Goal: Task Accomplishment & Management: Manage account settings

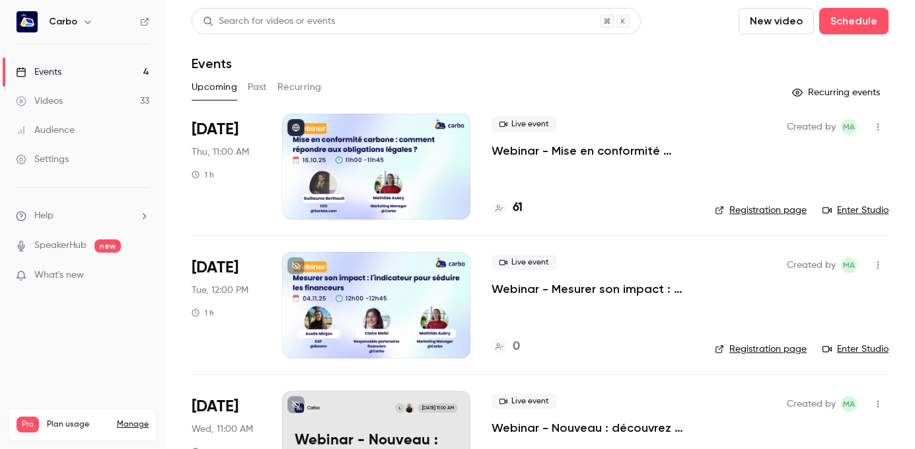
click at [404, 159] on div at bounding box center [376, 167] width 188 height 106
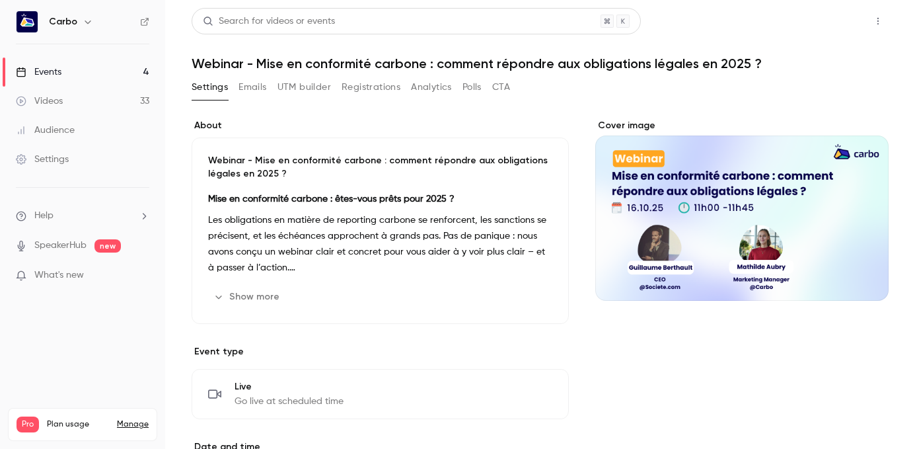
click at [834, 26] on button "Share" at bounding box center [831, 21] width 52 height 26
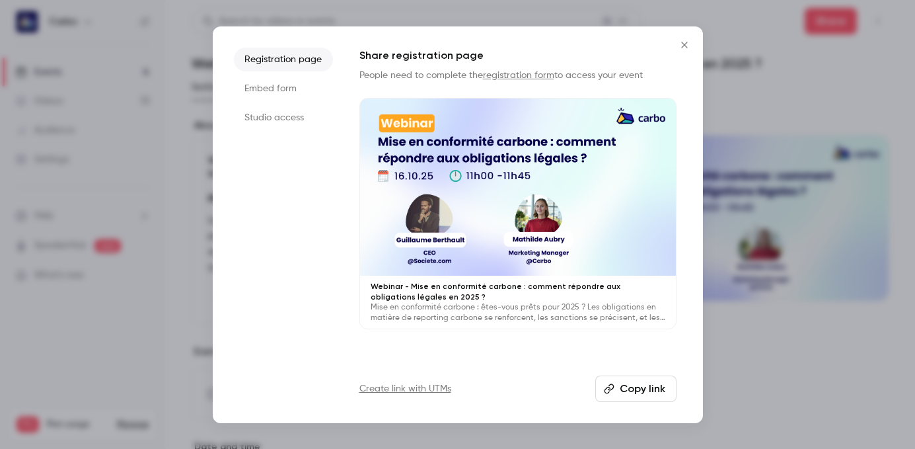
click at [634, 389] on button "Copy link" at bounding box center [635, 388] width 81 height 26
click at [258, 112] on li "Studio access" at bounding box center [283, 118] width 99 height 24
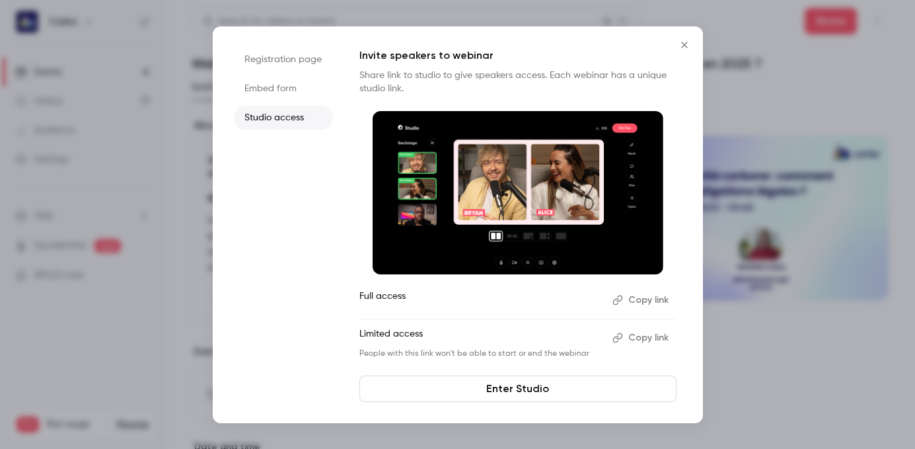
click at [641, 338] on button "Copy link" at bounding box center [641, 337] width 69 height 21
click at [682, 50] on button "Close" at bounding box center [684, 45] width 26 height 26
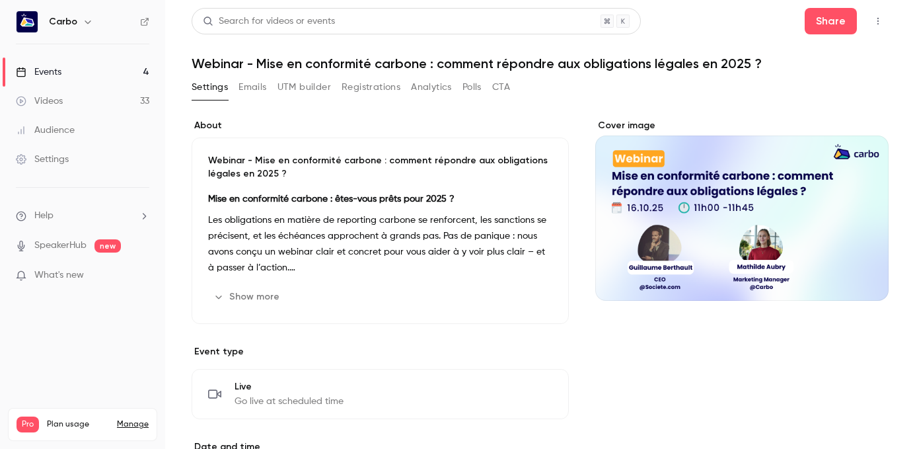
click at [83, 81] on link "Events 4" at bounding box center [82, 71] width 165 height 29
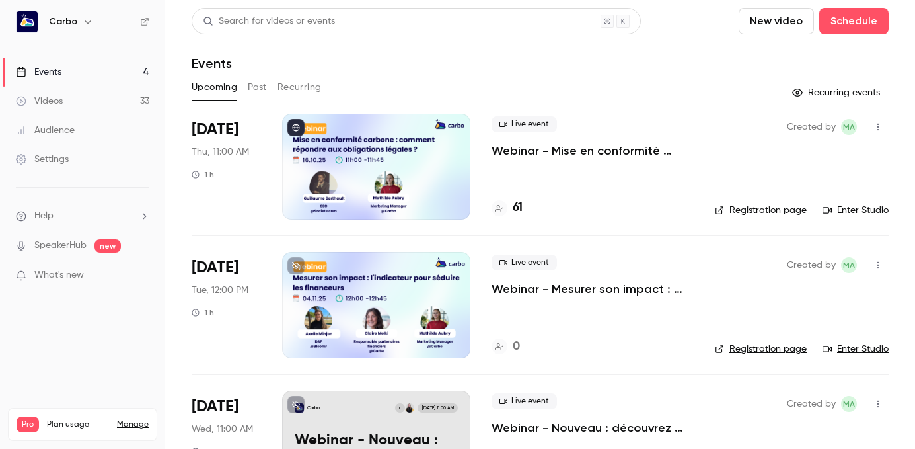
click at [378, 320] on div at bounding box center [376, 305] width 188 height 106
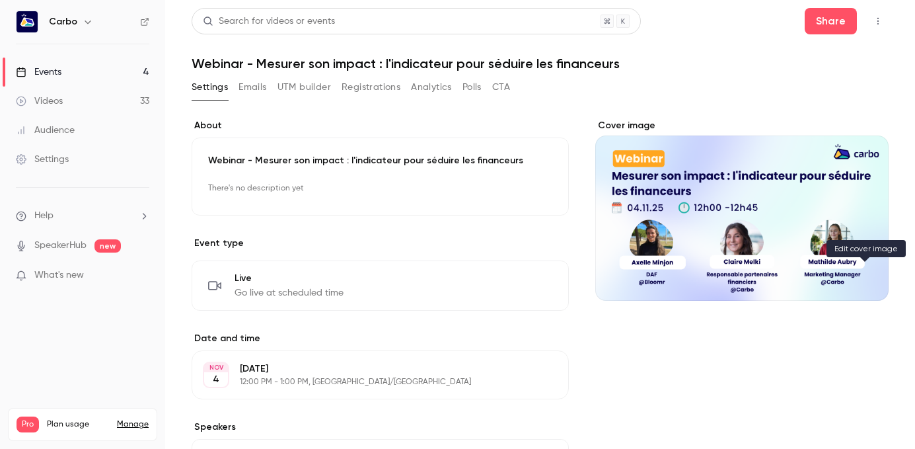
click at [860, 278] on icon "Cover image" at bounding box center [864, 276] width 9 height 9
click at [864, 277] on icon "Cover image" at bounding box center [864, 276] width 15 height 11
click at [864, 284] on button "Cover image" at bounding box center [864, 277] width 26 height 26
click at [857, 250] on div "Cover image" at bounding box center [741, 210] width 293 height 182
click at [0, 0] on input "Cover image" at bounding box center [0, 0] width 0 height 0
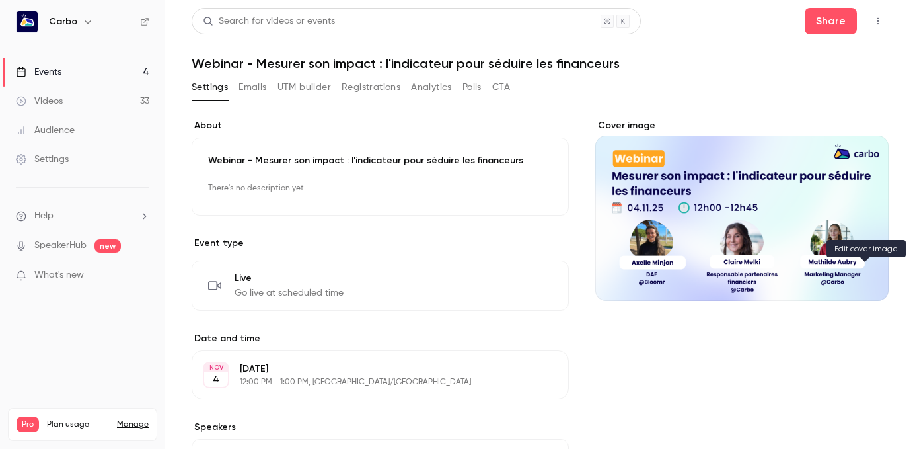
click at [866, 277] on icon "Cover image" at bounding box center [864, 276] width 9 height 9
click at [770, 437] on div "Cover image" at bounding box center [741, 418] width 293 height 598
click at [752, 357] on div "Cover image" at bounding box center [741, 418] width 293 height 598
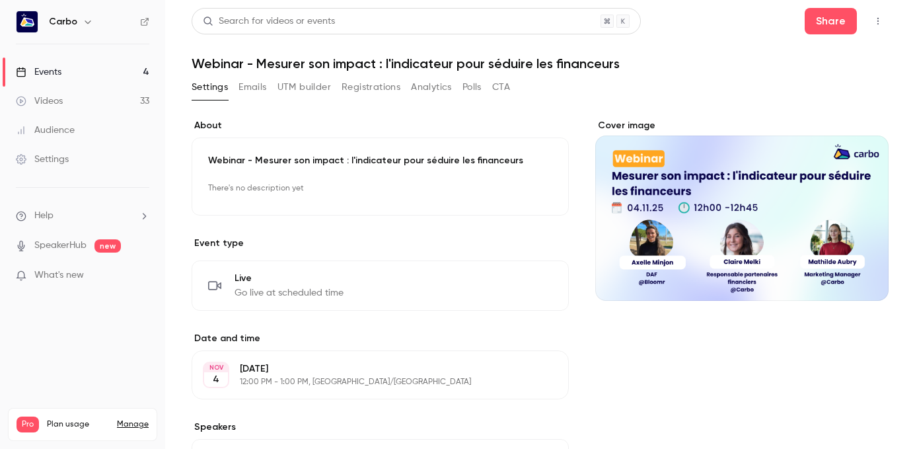
click at [871, 250] on div "Cover image" at bounding box center [741, 210] width 293 height 182
click at [0, 0] on input "Cover image" at bounding box center [0, 0] width 0 height 0
click at [867, 281] on icon "Cover image" at bounding box center [864, 276] width 15 height 11
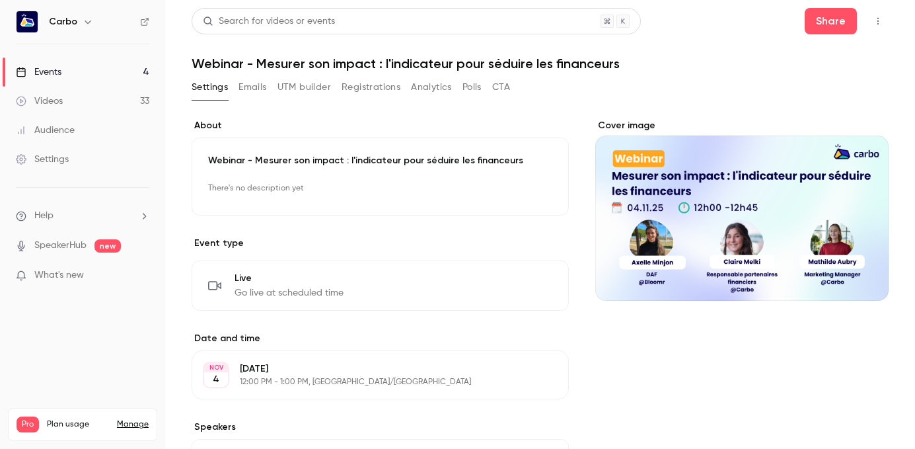
click at [867, 281] on icon "Cover image" at bounding box center [864, 276] width 15 height 11
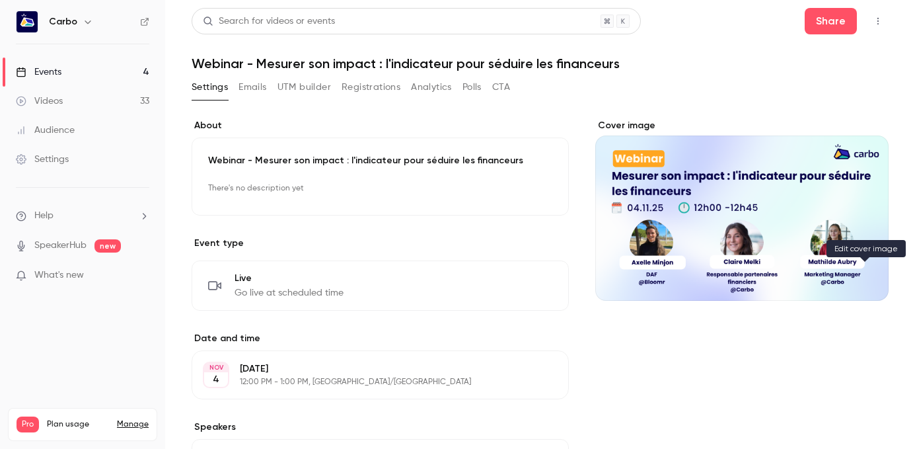
click at [859, 277] on icon "Cover image" at bounding box center [864, 276] width 15 height 11
click at [874, 252] on div "Cover image" at bounding box center [741, 210] width 293 height 182
click at [0, 0] on input "Cover image" at bounding box center [0, 0] width 0 height 0
click at [861, 282] on button "Cover image" at bounding box center [864, 277] width 26 height 26
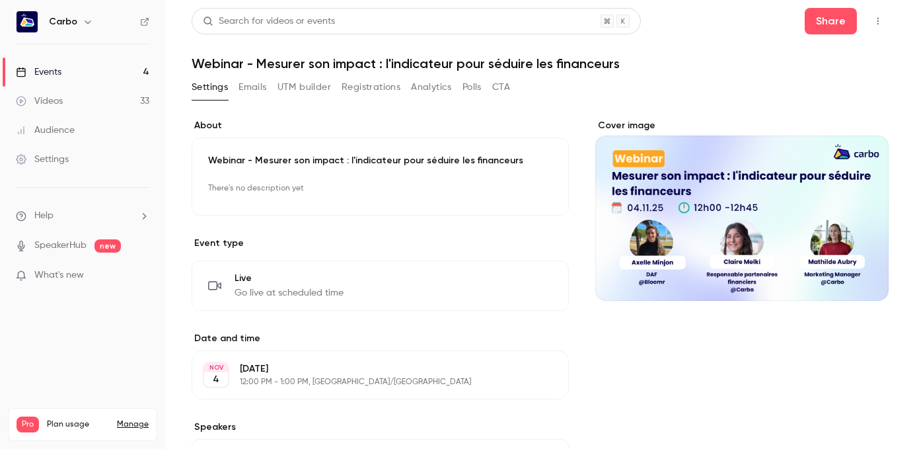
click at [861, 282] on button "Cover image" at bounding box center [864, 277] width 26 height 26
click at [870, 273] on icon "Cover image" at bounding box center [864, 276] width 15 height 11
click at [800, 226] on div "Cover image" at bounding box center [741, 210] width 293 height 182
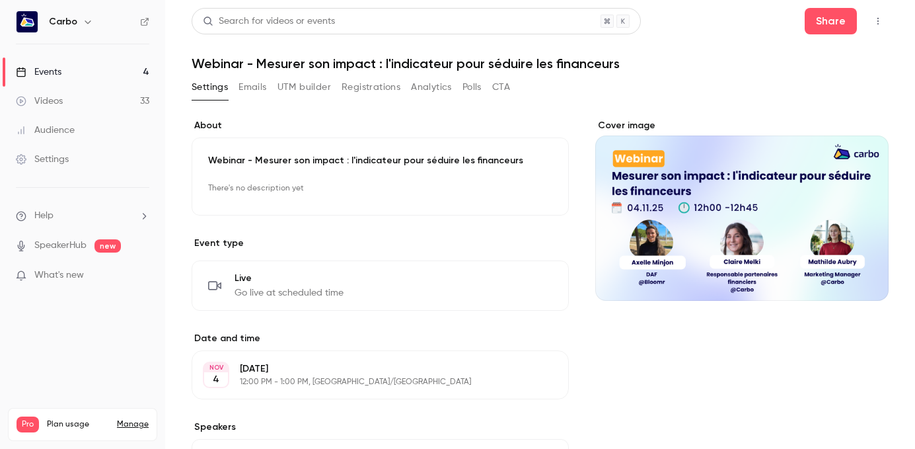
click at [0, 0] on input "Cover image" at bounding box center [0, 0] width 0 height 0
click at [800, 226] on div "Cover image" at bounding box center [741, 210] width 293 height 182
click at [0, 0] on input "Cover image" at bounding box center [0, 0] width 0 height 0
click at [800, 226] on div "Cover image" at bounding box center [741, 210] width 293 height 182
click at [0, 0] on input "Cover image" at bounding box center [0, 0] width 0 height 0
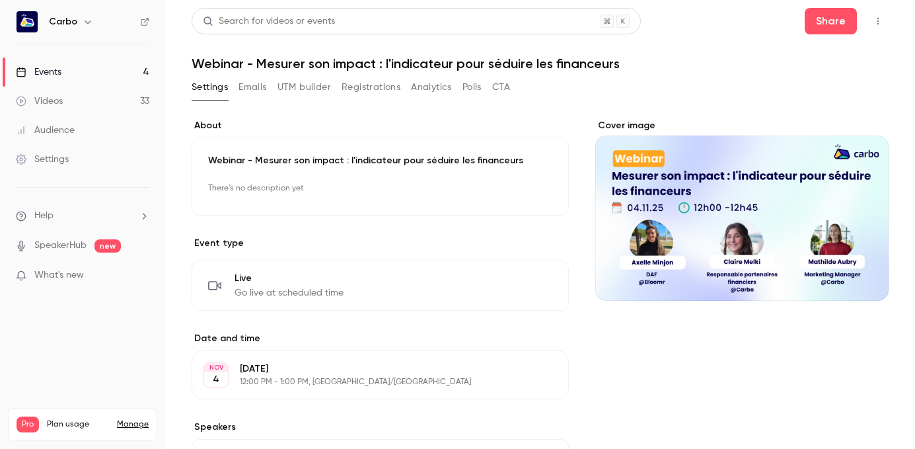
click at [800, 226] on div "Cover image" at bounding box center [741, 210] width 293 height 182
click at [0, 0] on input "Cover image" at bounding box center [0, 0] width 0 height 0
click at [845, 264] on div "Cover image" at bounding box center [741, 210] width 293 height 182
click at [0, 0] on input "Cover image" at bounding box center [0, 0] width 0 height 0
click at [867, 274] on icon "Cover image" at bounding box center [864, 276] width 15 height 11
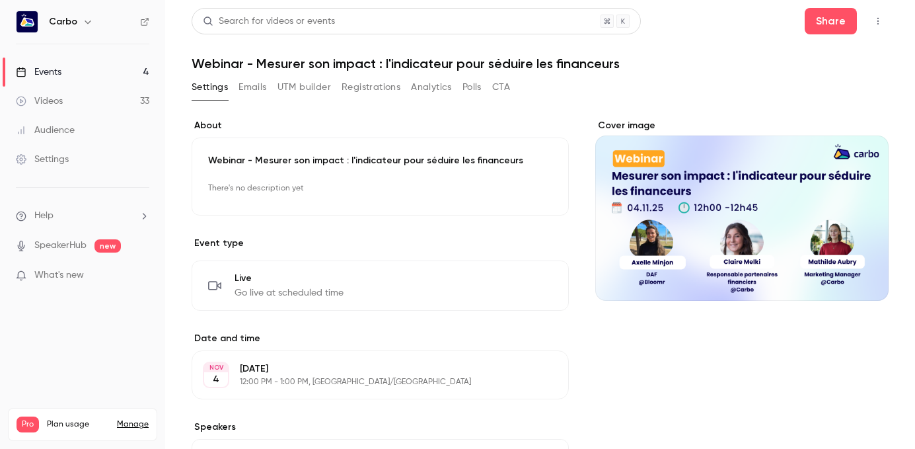
click at [867, 274] on icon "Cover image" at bounding box center [864, 276] width 15 height 11
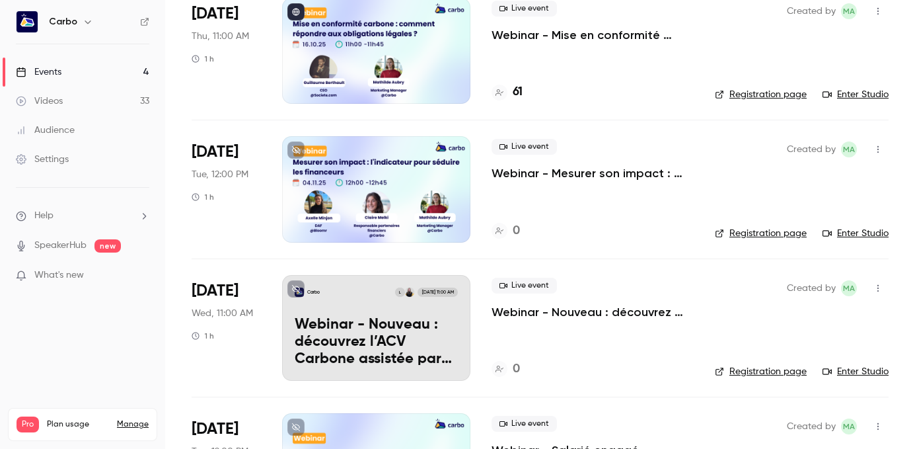
scroll to position [63, 0]
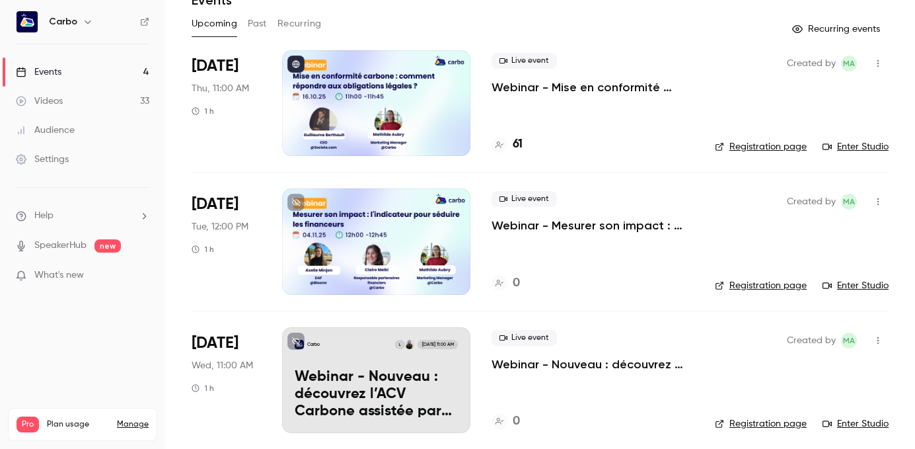
click at [377, 252] on div at bounding box center [376, 241] width 188 height 106
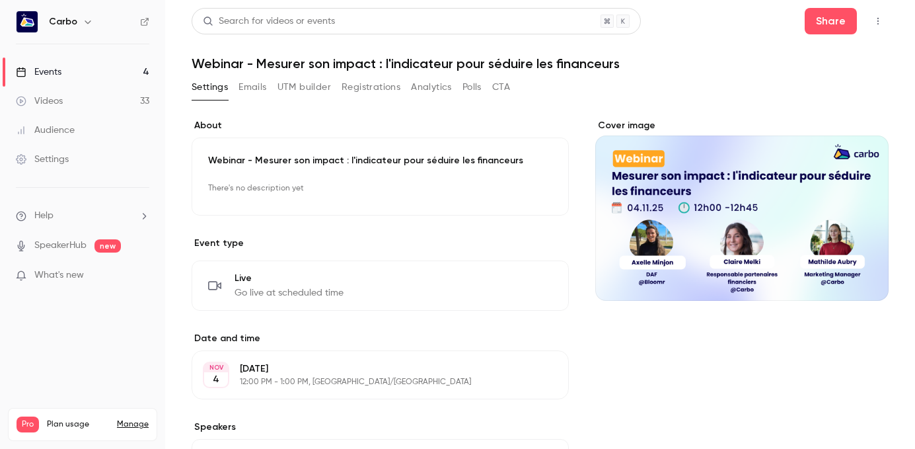
click at [863, 274] on icon "Cover image" at bounding box center [864, 276] width 15 height 11
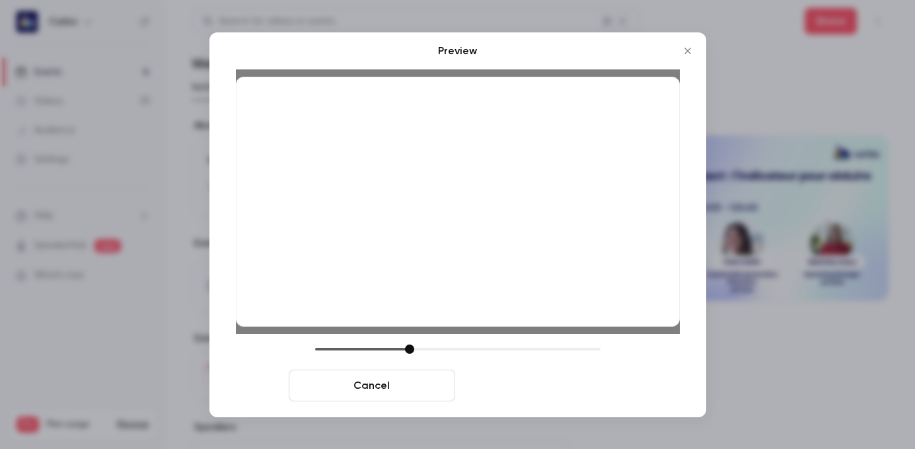
click at [516, 385] on button "Save cover" at bounding box center [543, 385] width 166 height 32
click at [522, 374] on button "Save cover" at bounding box center [543, 385] width 166 height 32
click at [556, 386] on button "Save cover" at bounding box center [543, 385] width 166 height 32
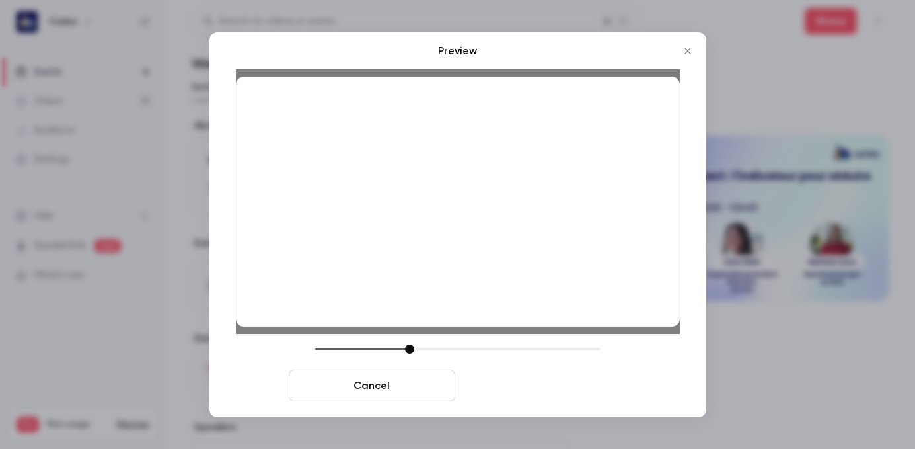
click at [556, 386] on button "Save cover" at bounding box center [543, 385] width 166 height 32
click at [529, 392] on button "Save cover" at bounding box center [543, 385] width 166 height 32
click at [531, 384] on button "Save cover" at bounding box center [543, 385] width 166 height 32
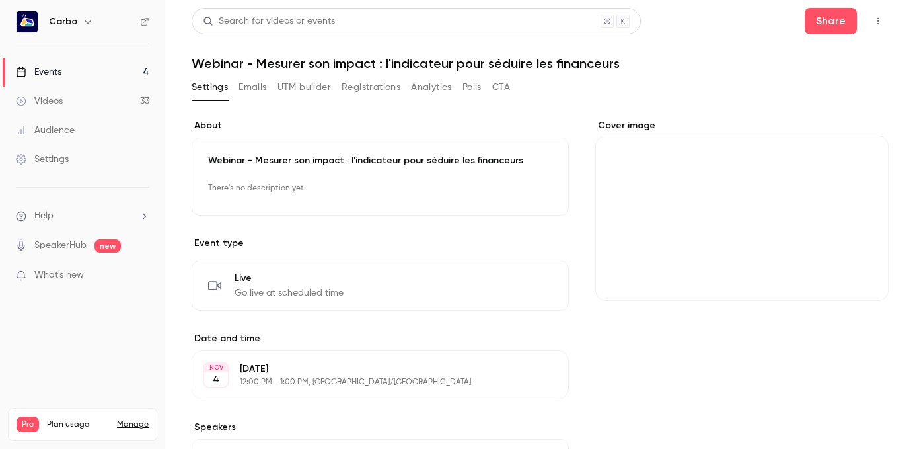
click at [52, 64] on link "Events 4" at bounding box center [82, 71] width 165 height 29
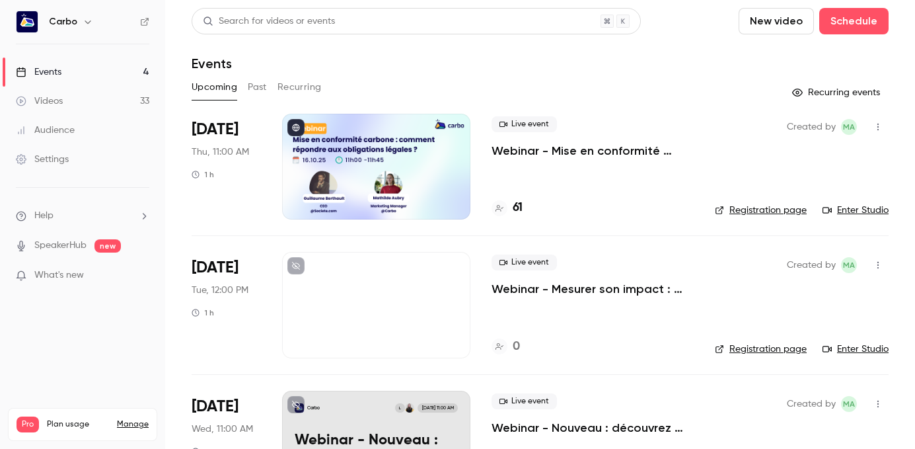
click at [419, 172] on div at bounding box center [376, 167] width 188 height 106
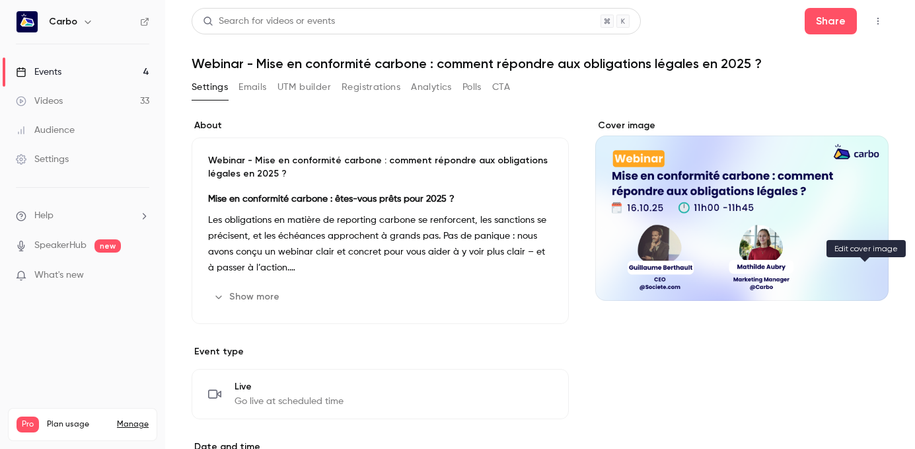
click at [861, 282] on button "Cover image" at bounding box center [864, 277] width 26 height 26
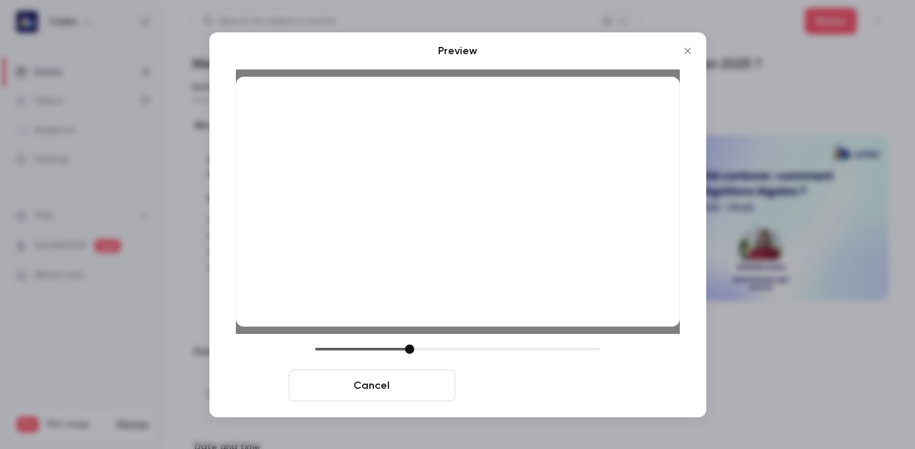
click at [546, 382] on button "Save cover" at bounding box center [543, 385] width 166 height 32
click at [585, 384] on button "Save cover" at bounding box center [543, 385] width 166 height 32
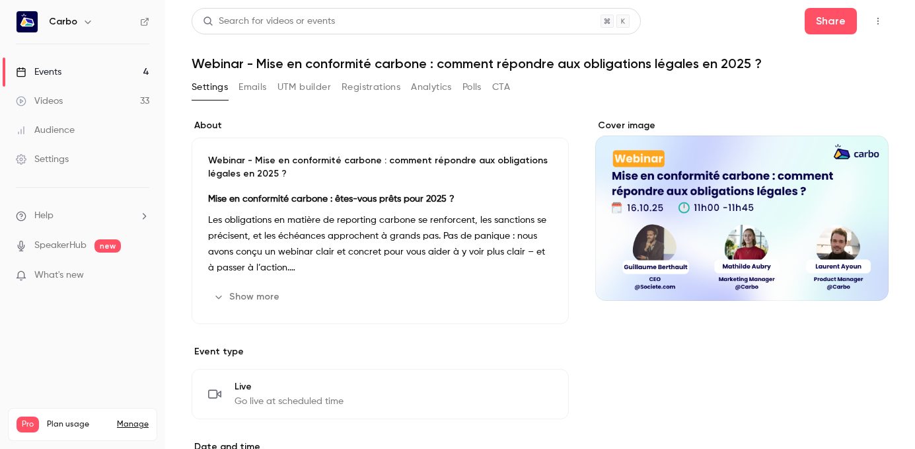
click at [50, 71] on div "Events" at bounding box center [39, 71] width 46 height 13
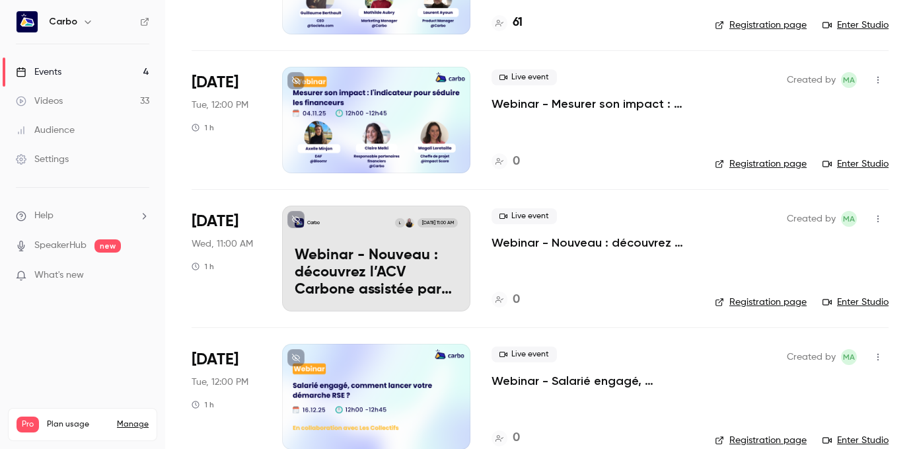
scroll to position [209, 0]
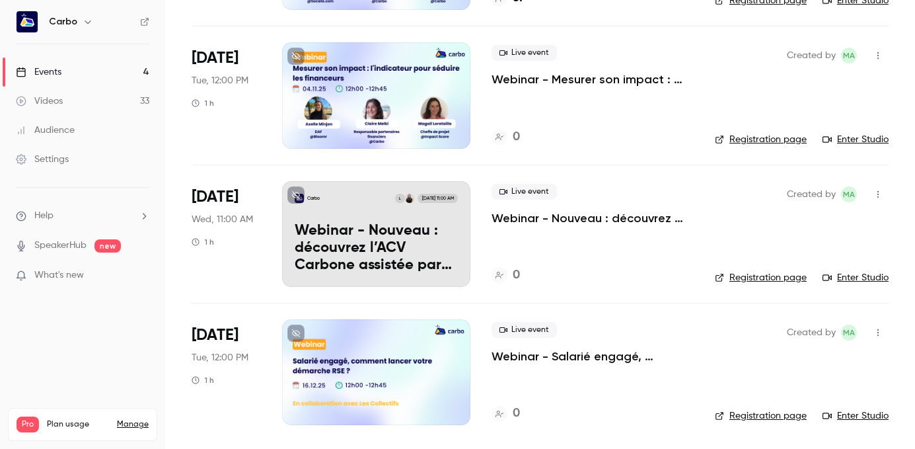
click at [372, 221] on div "Carbo L Nov 19, 11:00 AM Webinar - Nouveau : découvrez l’ACV Carbone assistée p…" at bounding box center [376, 234] width 188 height 106
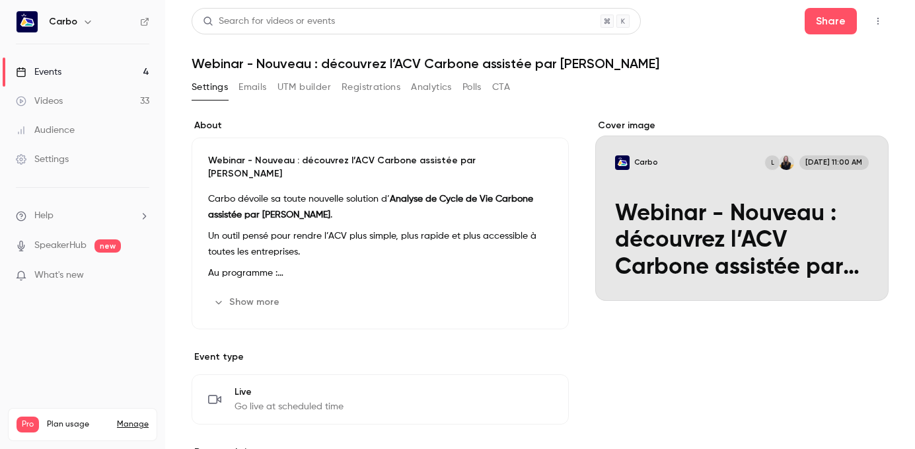
click at [285, 61] on h1 "Webinar - Nouveau : découvrez l’ACV Carbone assistée par [PERSON_NAME]" at bounding box center [540, 63] width 697 height 16
click at [322, 64] on h1 "Webinar - Nouveau : découvrez l’ACV Carbone assistée par [PERSON_NAME]" at bounding box center [540, 63] width 697 height 16
click at [260, 67] on h1 "Webinar - Nouveau : découvrez l’ACV Carbone assistée par [PERSON_NAME]" at bounding box center [540, 63] width 697 height 16
click at [257, 65] on h1 "Webinar - Nouveau : découvrez l’ACV Carbone assistée par [PERSON_NAME]" at bounding box center [540, 63] width 697 height 16
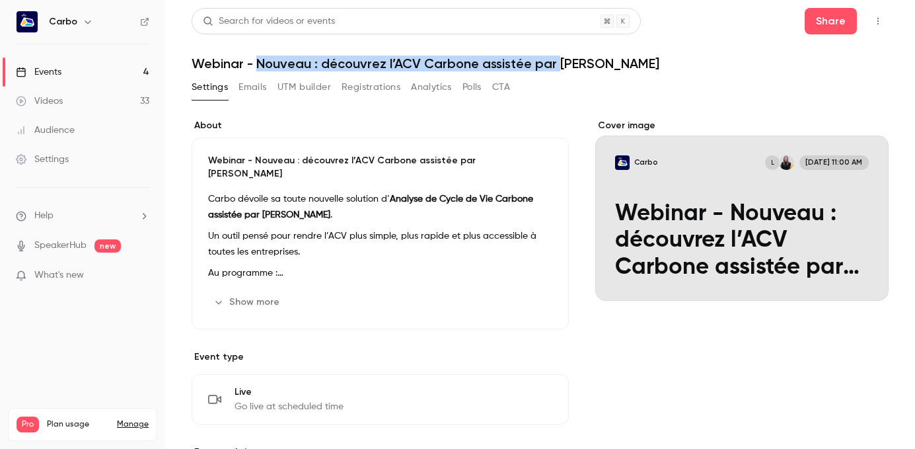
drag, startPoint x: 257, startPoint y: 65, endPoint x: 554, endPoint y: 59, distance: 296.7
click at [554, 59] on h1 "Webinar - Nouveau : découvrez l’ACV Carbone assistée par [PERSON_NAME]" at bounding box center [540, 63] width 697 height 16
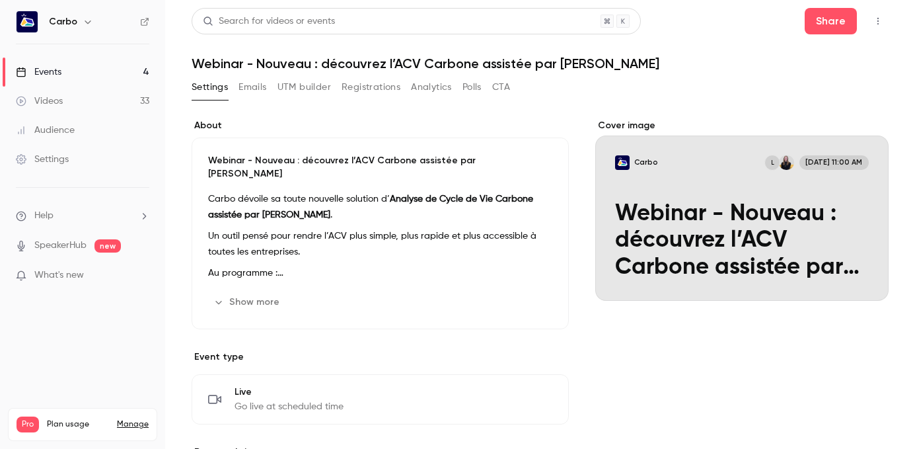
click at [571, 64] on h1 "Webinar - Nouveau : découvrez l’ACV Carbone assistée par [PERSON_NAME]" at bounding box center [540, 63] width 697 height 16
click at [563, 62] on h1 "Webinar - Nouveau : découvrez l’ACV Carbone assistée par [PERSON_NAME]" at bounding box center [540, 63] width 697 height 16
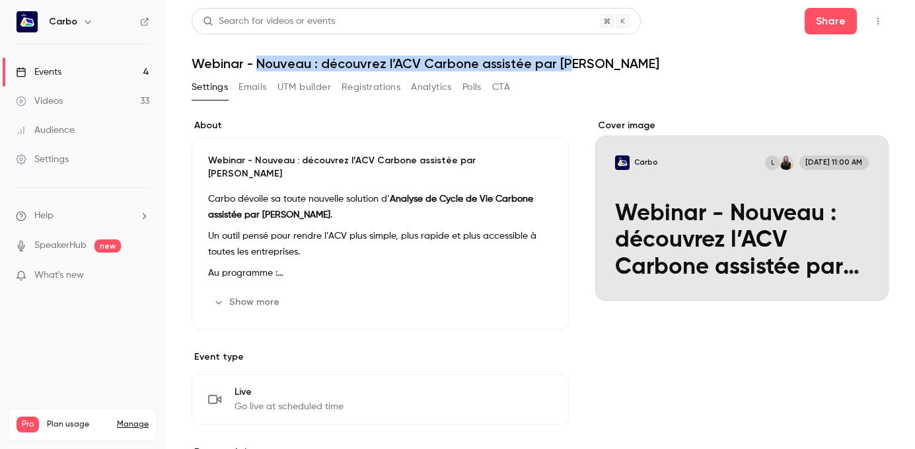
drag, startPoint x: 568, startPoint y: 65, endPoint x: 260, endPoint y: 63, distance: 308.5
click at [260, 63] on h1 "Webinar - Nouveau : découvrez l’ACV Carbone assistée par [PERSON_NAME]" at bounding box center [540, 63] width 697 height 16
copy h1 "Nouveau : découvrez l’ACV Carbone assistée par IA"
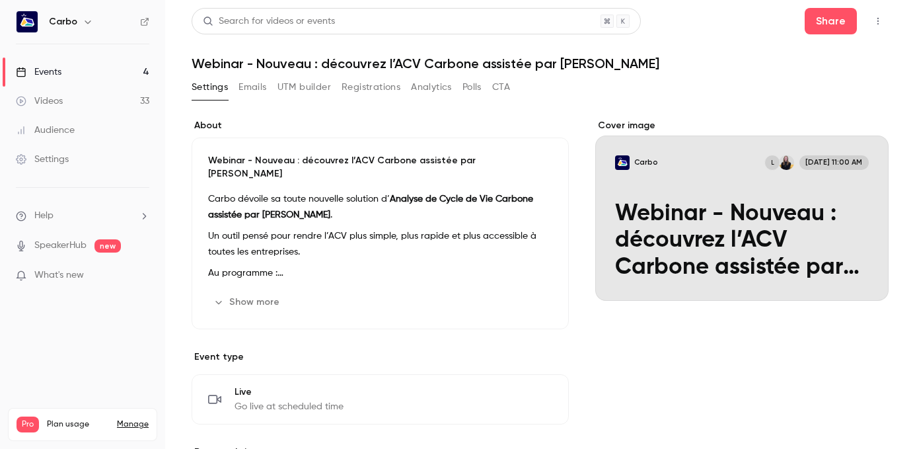
click at [751, 273] on div "Cover image" at bounding box center [741, 210] width 293 height 182
click at [0, 0] on input "Carbo L Nov 19, 11:00 AM Webinar - Nouveau : découvrez l’ACV Carbone assistée p…" at bounding box center [0, 0] width 0 height 0
click at [873, 274] on button "Carbo L Nov 19, 11:00 AM Webinar - Nouveau : découvrez l’ACV Carbone assistée p…" at bounding box center [864, 277] width 26 height 26
click at [868, 270] on button "Carbo L Nov 19, 11:00 AM Webinar - Nouveau : découvrez l’ACV Carbone assistée p…" at bounding box center [864, 277] width 26 height 26
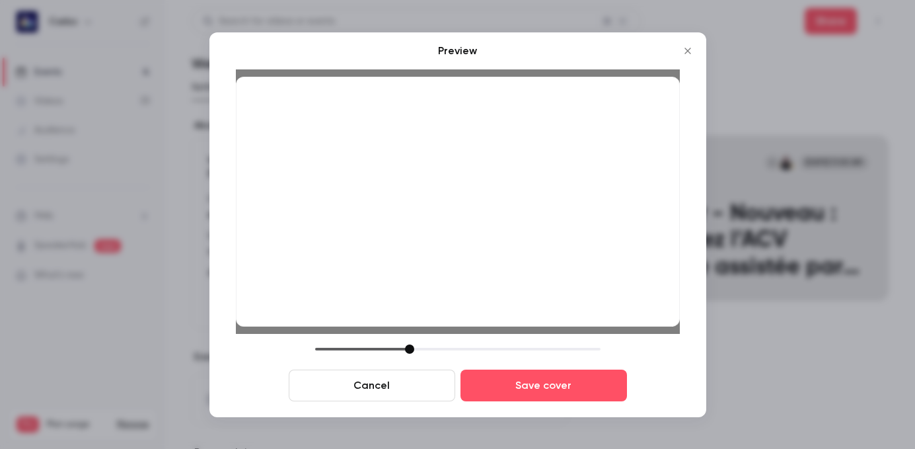
click at [392, 379] on button "Cancel" at bounding box center [372, 385] width 166 height 32
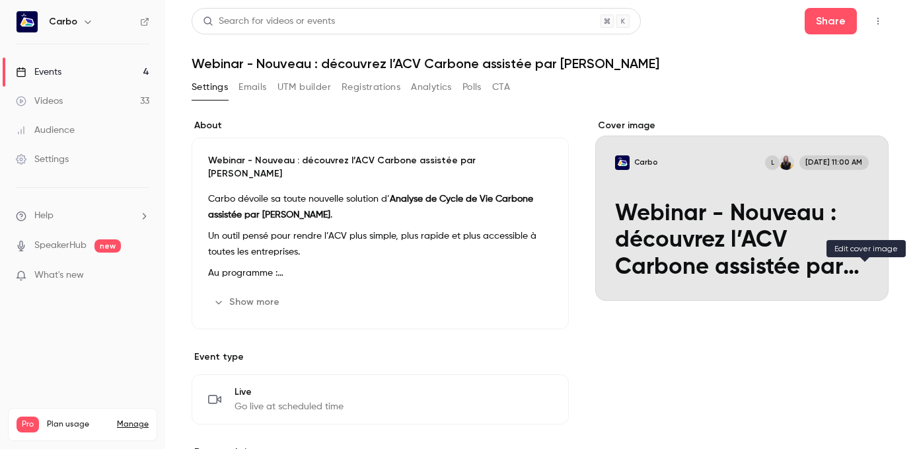
click at [874, 269] on button "Carbo L Nov 19, 11:00 AM Webinar - Nouveau : découvrez l’ACV Carbone assistée p…" at bounding box center [864, 277] width 26 height 26
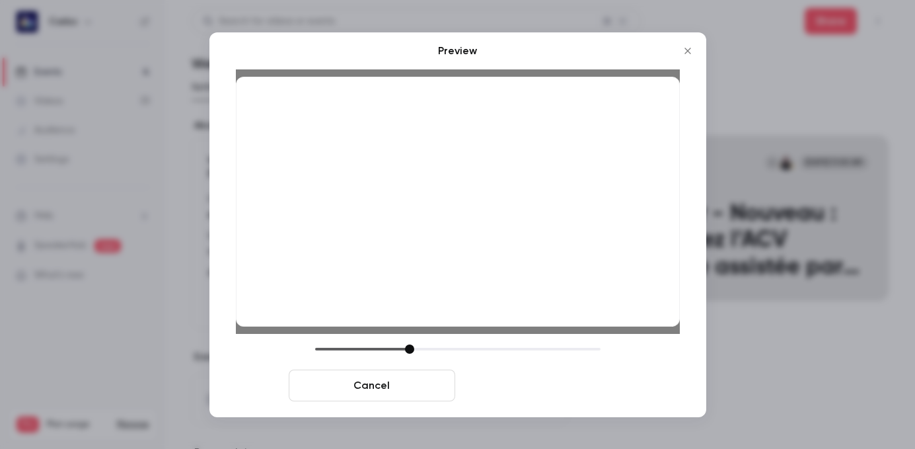
click at [503, 389] on button "Save cover" at bounding box center [543, 385] width 166 height 32
click at [517, 382] on button "Save cover" at bounding box center [543, 385] width 166 height 32
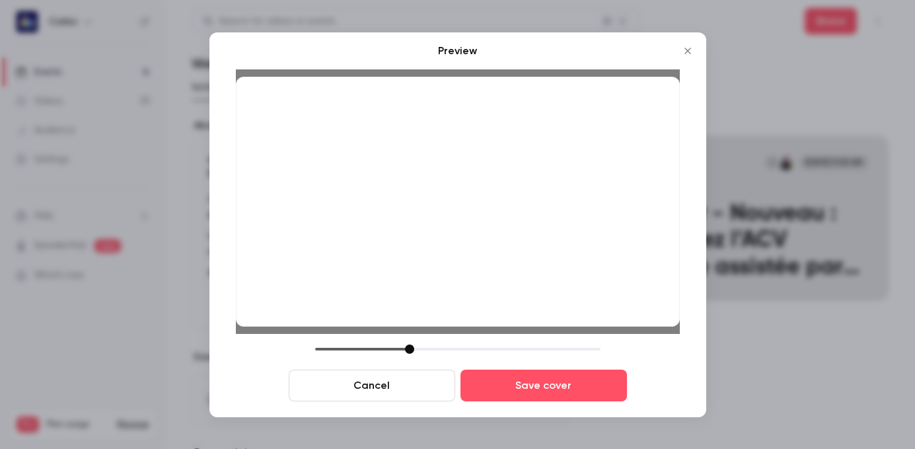
click at [542, 365] on div "Cancel Save cover" at bounding box center [458, 372] width 444 height 57
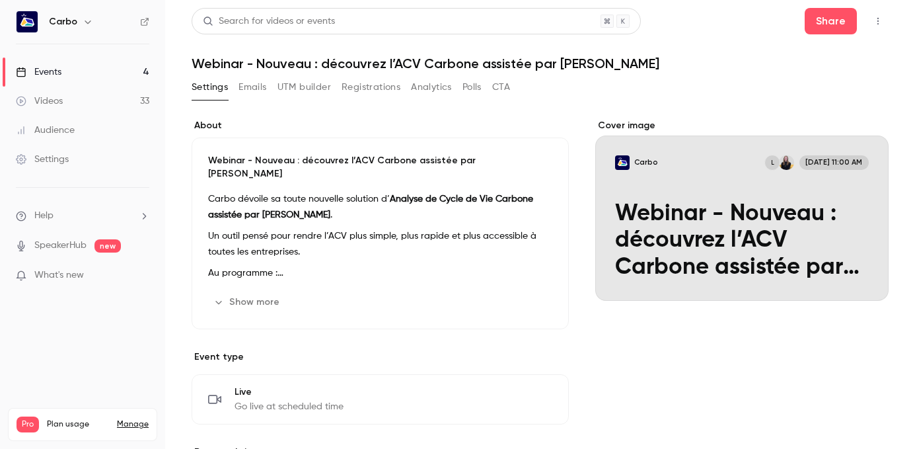
click at [551, 388] on button "Edit" at bounding box center [528, 398] width 48 height 21
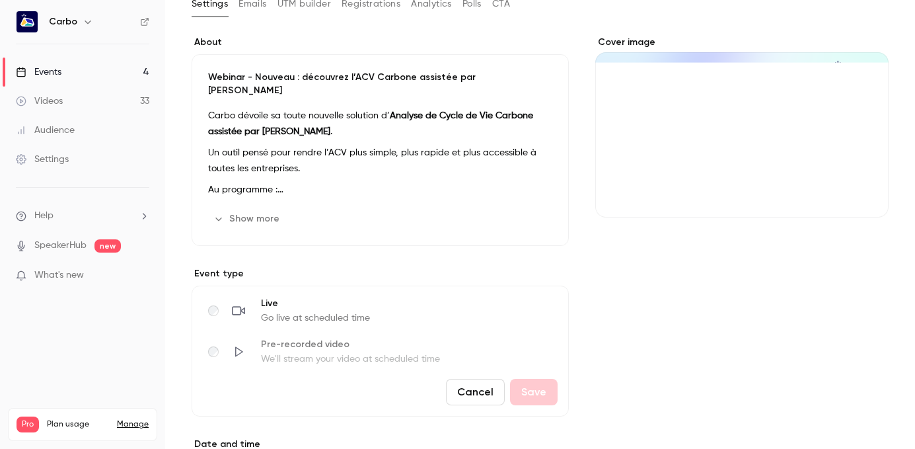
scroll to position [89, 0]
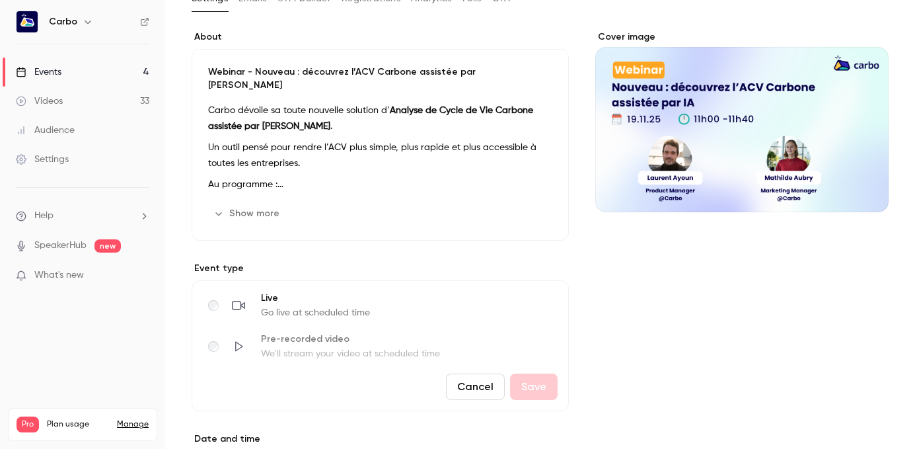
click at [619, 325] on div "Cover image" at bounding box center [741, 393] width 293 height 727
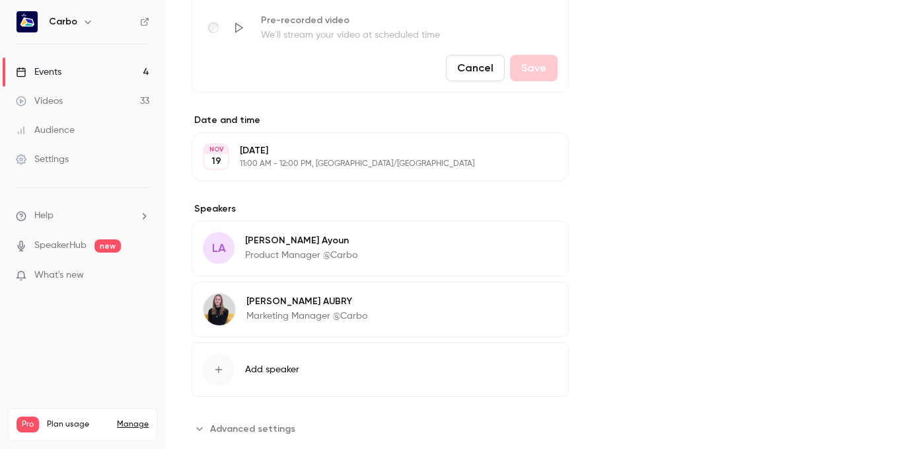
scroll to position [0, 0]
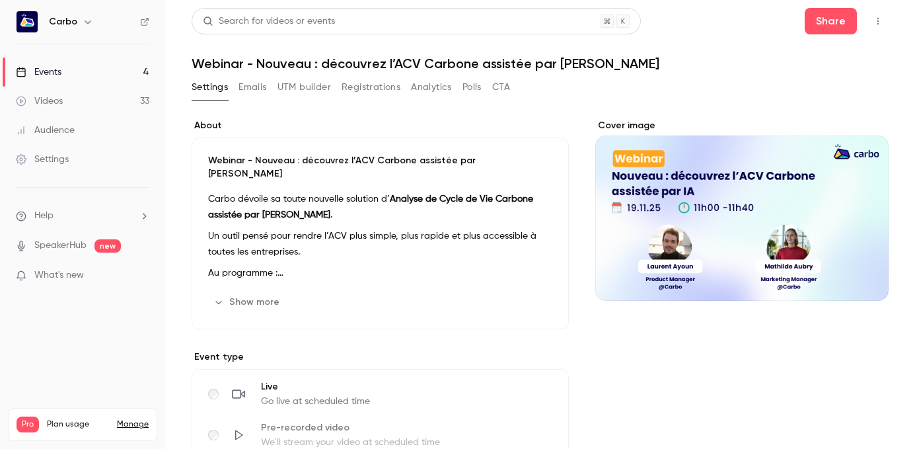
click at [263, 83] on button "Emails" at bounding box center [252, 87] width 28 height 21
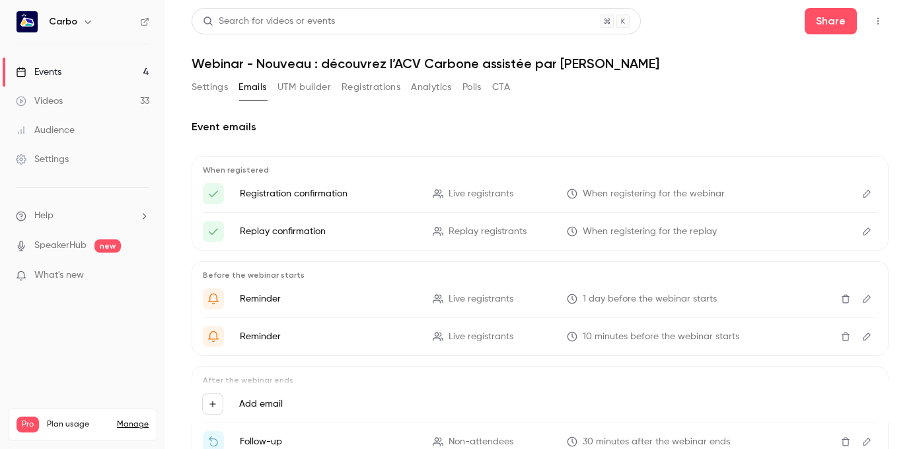
click at [219, 85] on button "Settings" at bounding box center [210, 87] width 36 height 21
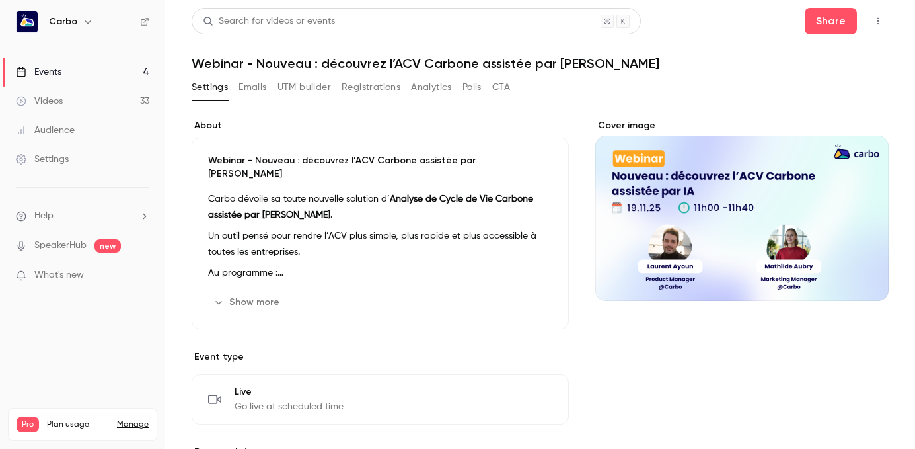
click at [240, 291] on button "Show more" at bounding box center [247, 301] width 79 height 21
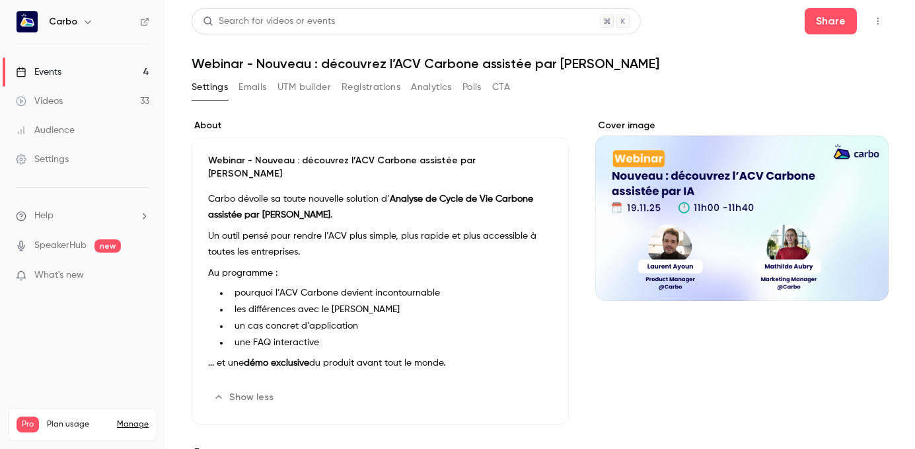
click at [242, 389] on button "Show less" at bounding box center [244, 396] width 73 height 21
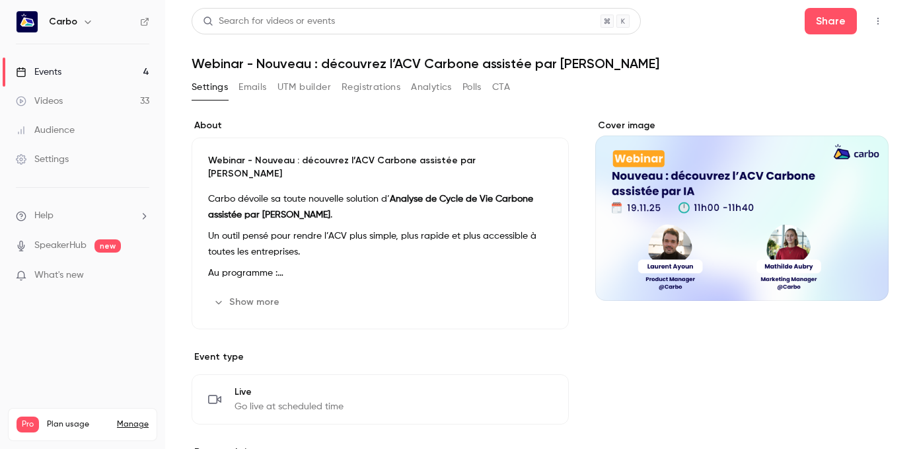
click at [69, 98] on link "Videos 33" at bounding box center [82, 101] width 165 height 29
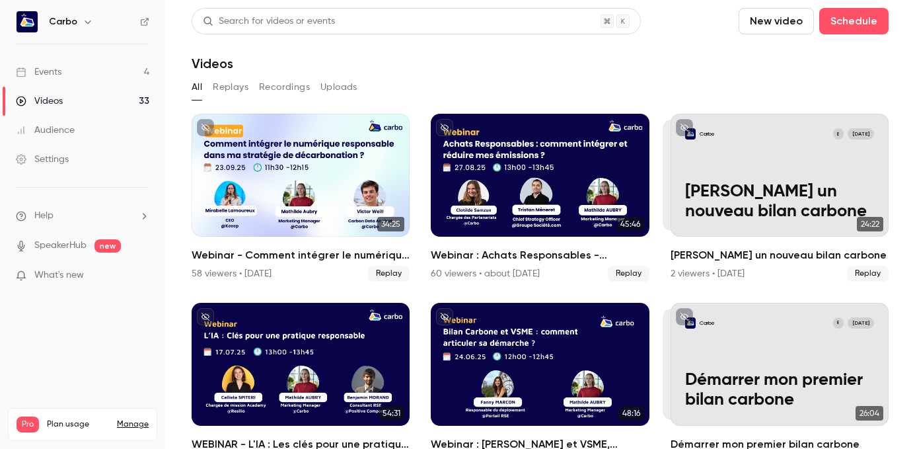
click at [87, 70] on link "Events 4" at bounding box center [82, 71] width 165 height 29
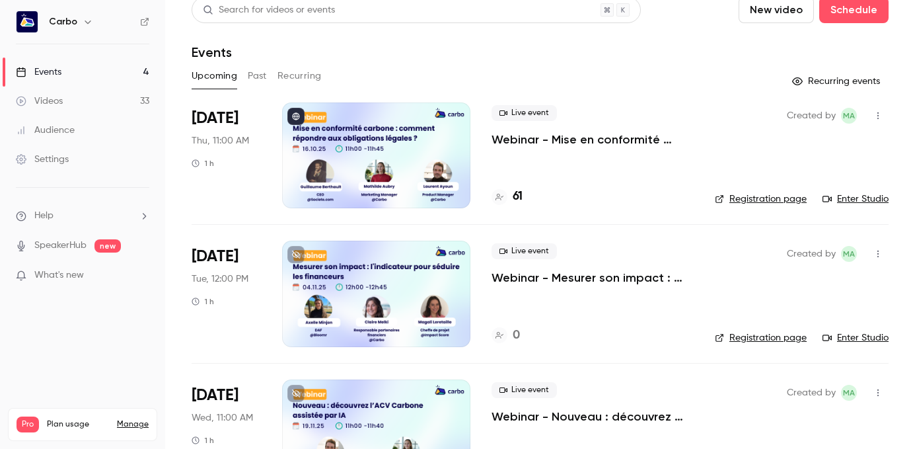
scroll to position [11, 0]
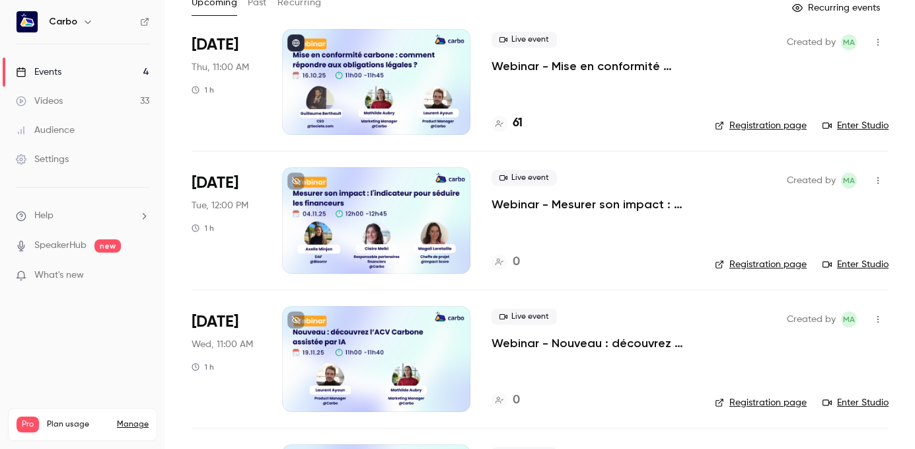
scroll to position [85, 0]
click at [389, 187] on div at bounding box center [376, 219] width 188 height 106
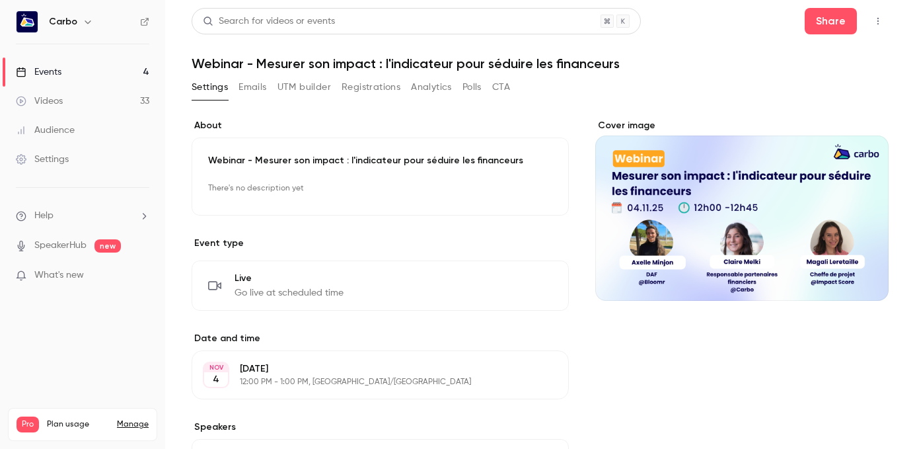
click at [367, 92] on button "Registrations" at bounding box center [370, 87] width 59 height 21
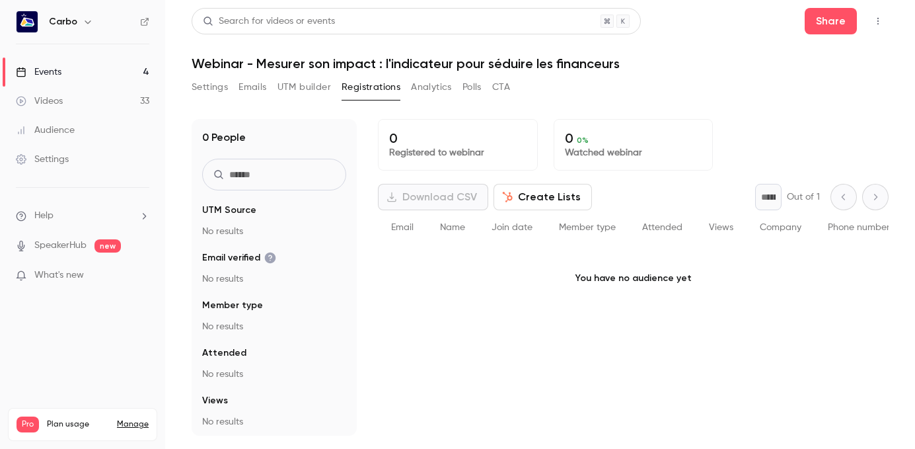
click at [301, 84] on button "UTM builder" at bounding box center [304, 87] width 54 height 21
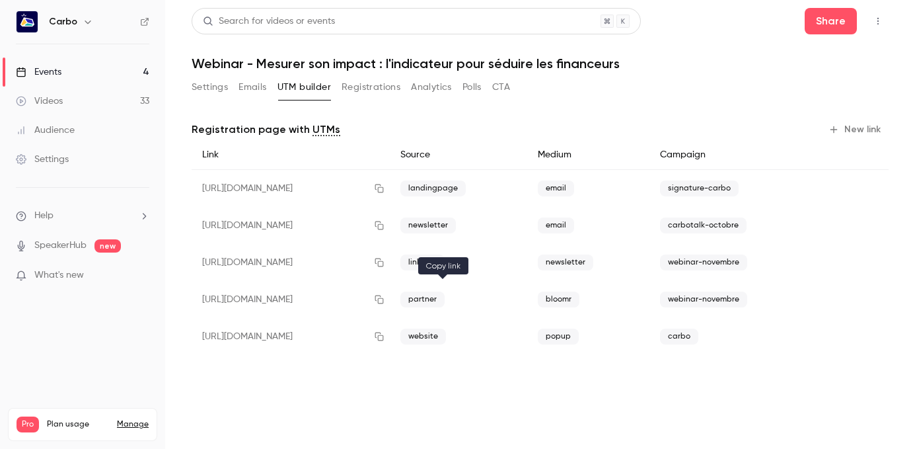
click at [384, 299] on icon "button" at bounding box center [379, 299] width 11 height 9
click at [217, 85] on button "Settings" at bounding box center [210, 87] width 36 height 21
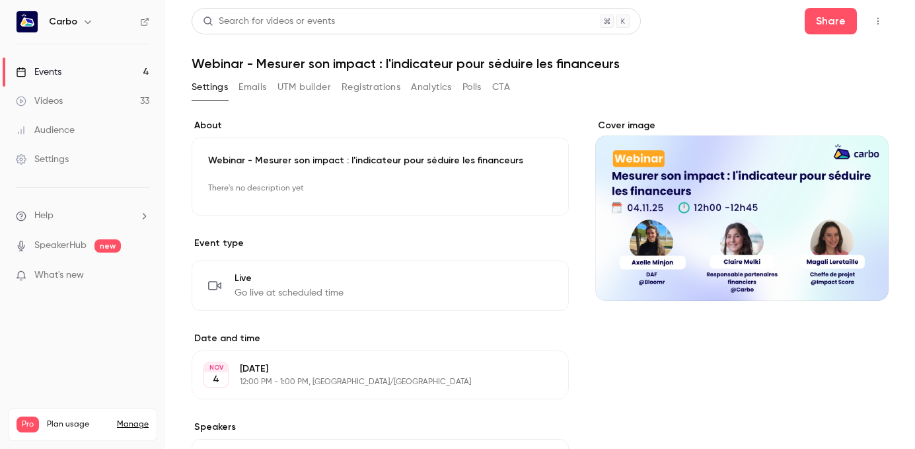
click at [354, 185] on p "There's no description yet" at bounding box center [380, 188] width 344 height 21
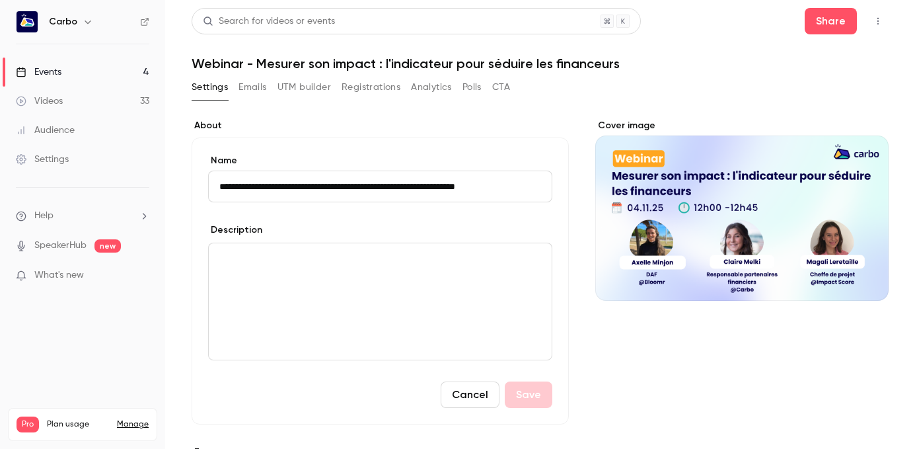
click at [363, 280] on div "editor" at bounding box center [380, 301] width 343 height 116
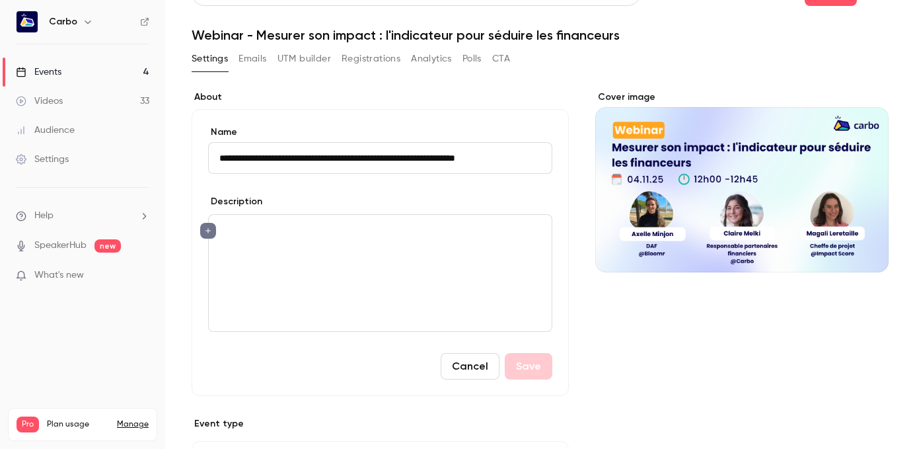
scroll to position [21, 0]
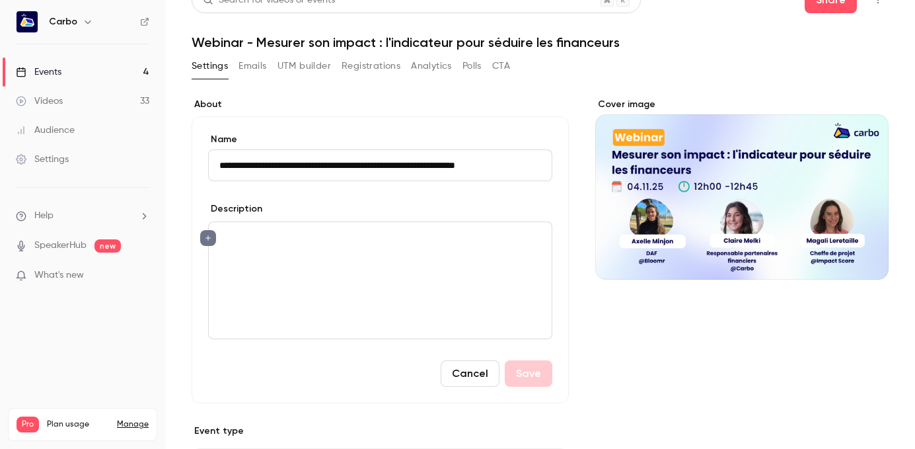
click at [370, 293] on div "editor" at bounding box center [380, 280] width 343 height 116
click at [561, 104] on label "About" at bounding box center [380, 104] width 377 height 13
click at [79, 73] on link "Events 4" at bounding box center [82, 71] width 165 height 29
